Goal: Information Seeking & Learning: Learn about a topic

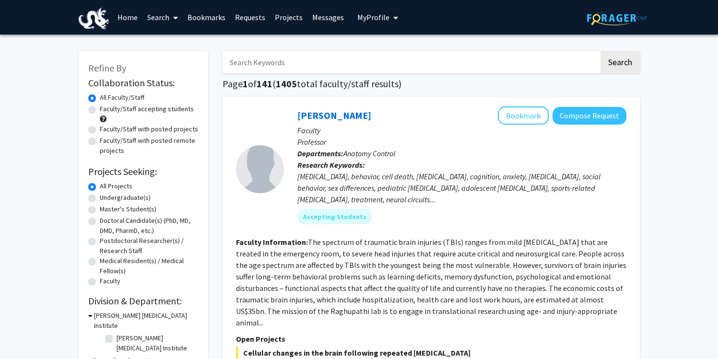
click at [268, 70] on input "Search Keywords" at bounding box center [410, 62] width 376 height 22
type input "vip"
click at [600, 51] on button "Search" at bounding box center [619, 62] width 39 height 22
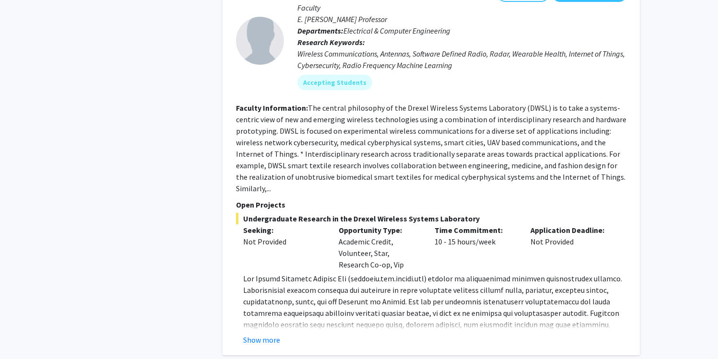
scroll to position [496, 0]
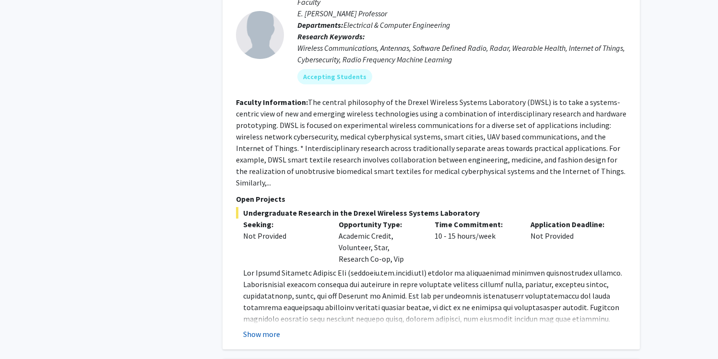
click at [268, 328] on button "Show more" at bounding box center [261, 334] width 37 height 12
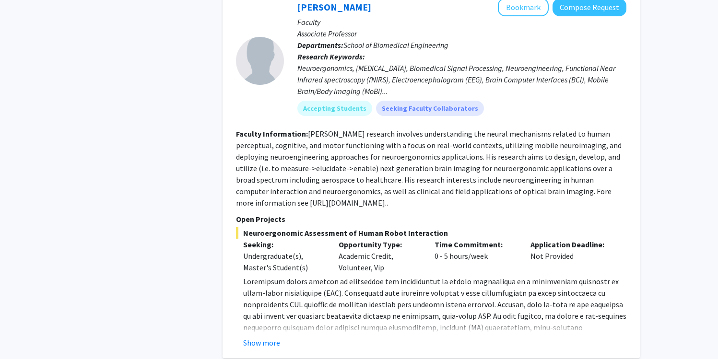
scroll to position [934, 0]
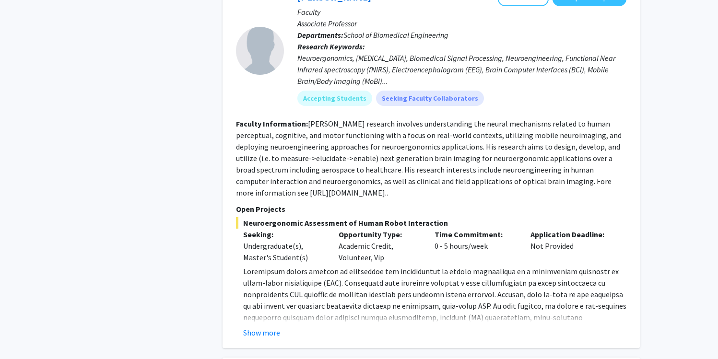
click at [268, 327] on button "Show more" at bounding box center [261, 333] width 37 height 12
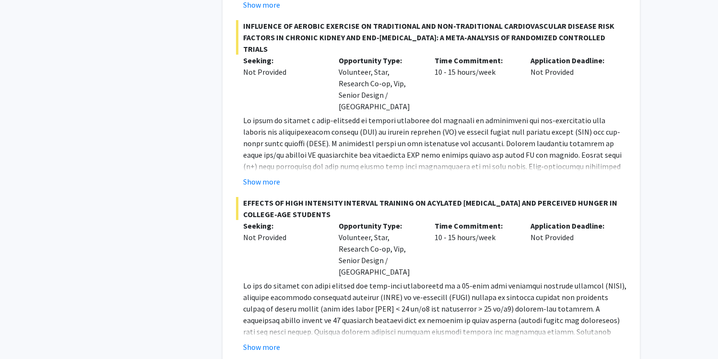
scroll to position [1772, 0]
